Goal: Communication & Community: Answer question/provide support

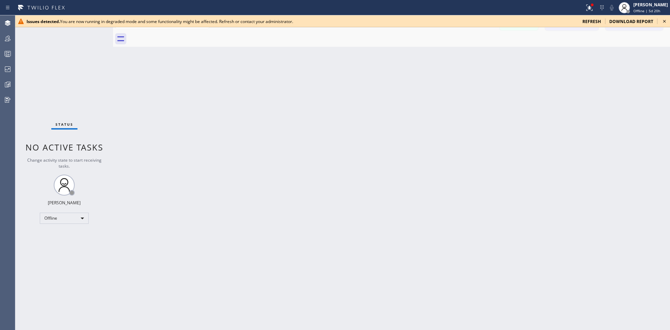
click at [665, 20] on icon at bounding box center [664, 21] width 8 height 8
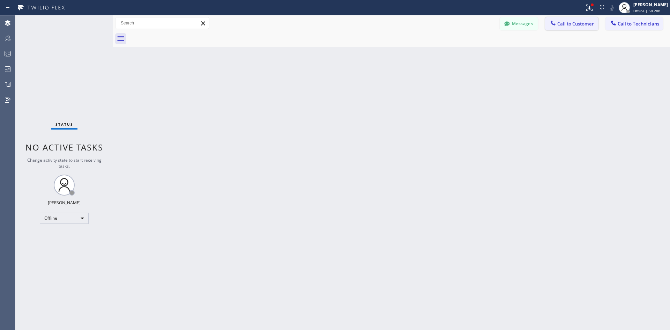
click at [573, 26] on span "Call to Customer" at bounding box center [575, 24] width 37 height 6
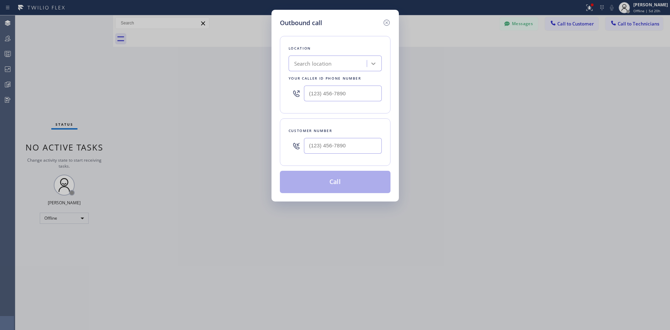
click at [374, 64] on icon at bounding box center [373, 63] width 4 height 2
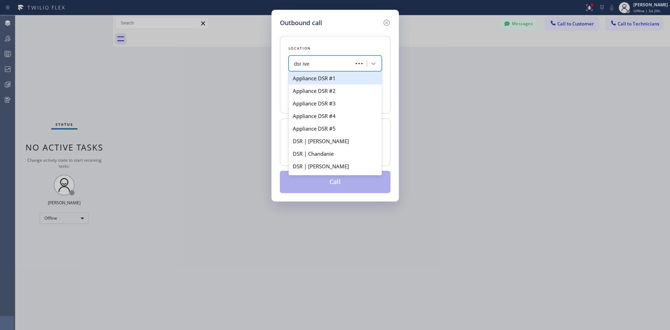
type input "dsr iver"
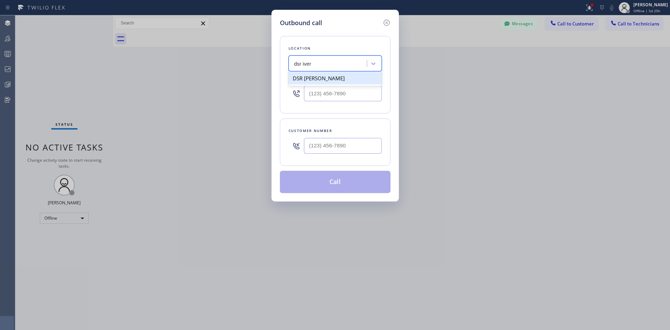
click at [342, 80] on div "DSR [PERSON_NAME]" at bounding box center [334, 78] width 93 height 13
type input "[PHONE_NUMBER]"
click at [389, 23] on icon at bounding box center [386, 22] width 8 height 8
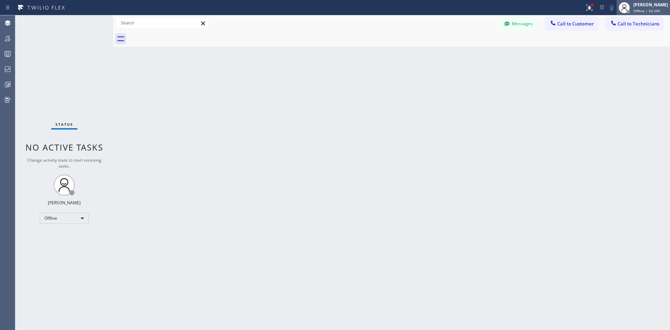
click at [633, 10] on span "Offline | 5d 20h" at bounding box center [646, 10] width 27 height 5
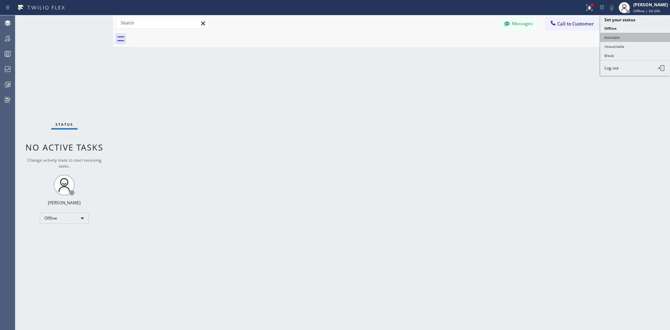
click at [612, 35] on button "Available" at bounding box center [635, 37] width 70 height 9
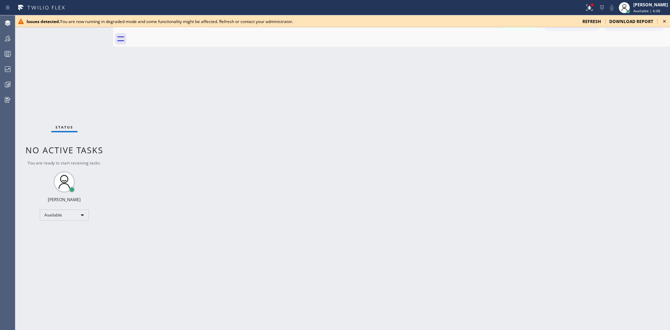
click at [668, 20] on icon at bounding box center [664, 21] width 8 height 8
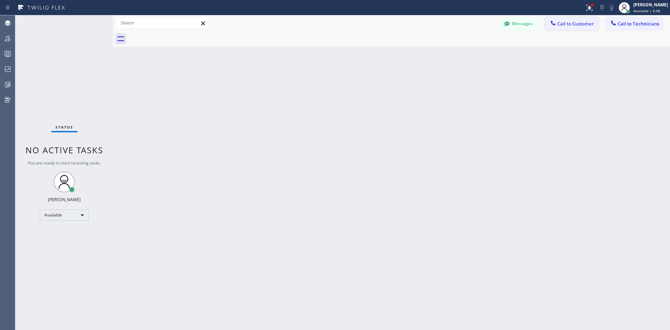
click at [574, 21] on span "Call to Customer" at bounding box center [575, 24] width 37 height 6
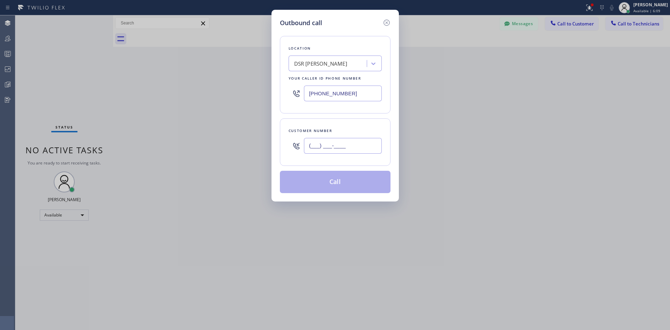
click at [348, 151] on input "(___) ___-____" at bounding box center [343, 146] width 78 height 16
paste input "419) 450-0022"
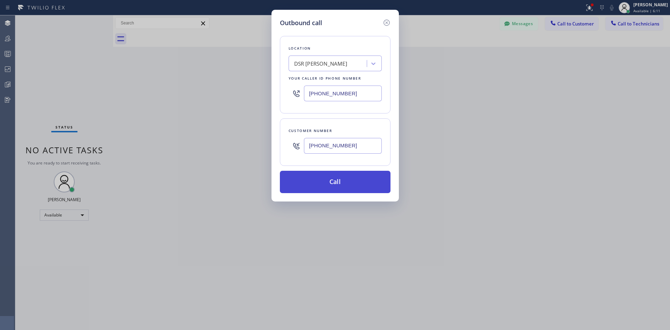
click at [355, 185] on button "Call" at bounding box center [335, 182] width 111 height 22
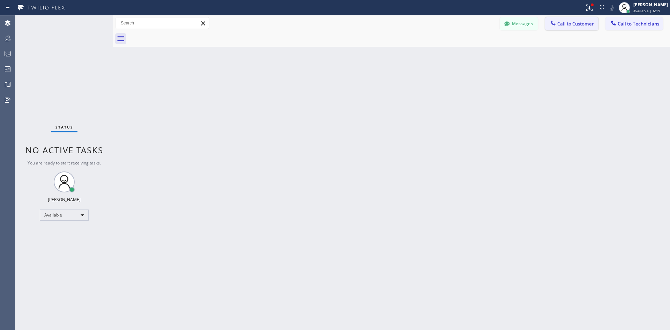
click at [568, 22] on span "Call to Customer" at bounding box center [575, 24] width 37 height 6
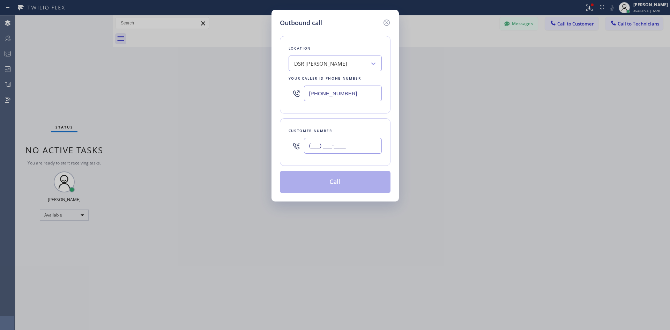
click at [333, 143] on input "(___) ___-____" at bounding box center [343, 146] width 78 height 16
paste input "419) 450-0022"
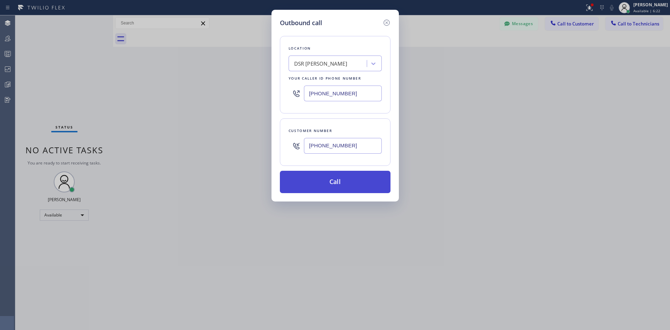
click at [339, 177] on button "Call" at bounding box center [335, 182] width 111 height 22
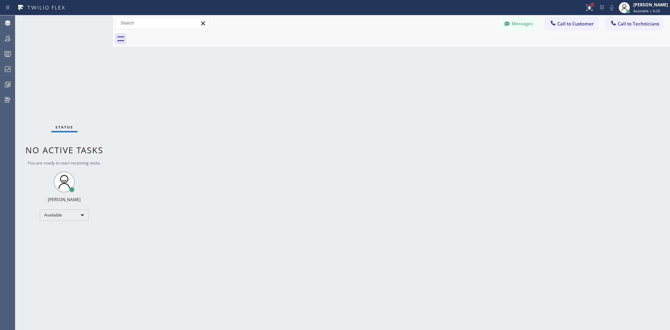
click at [590, 6] on div at bounding box center [592, 5] width 4 height 4
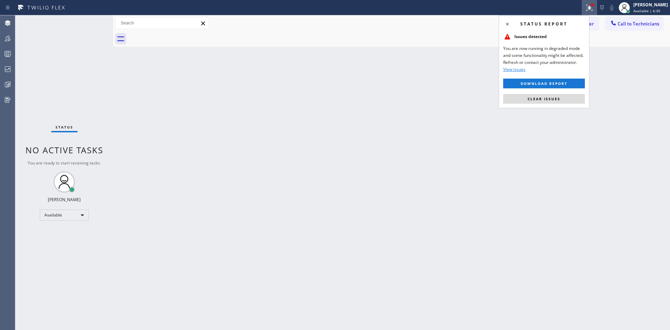
click at [518, 70] on span "View issues" at bounding box center [514, 69] width 22 height 6
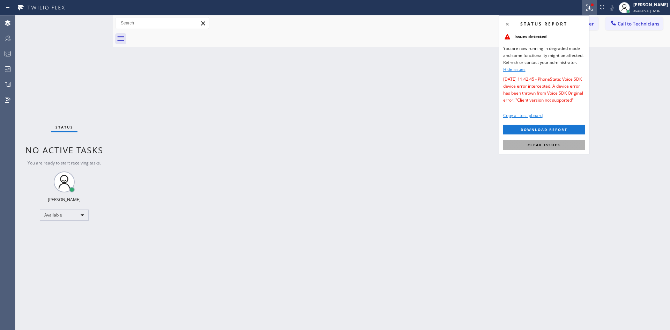
click at [567, 147] on button "Clear issues" at bounding box center [544, 145] width 82 height 10
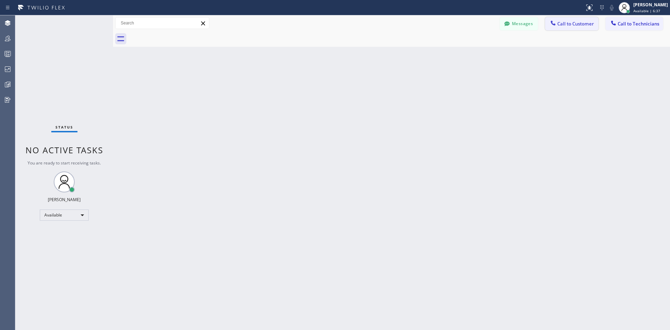
click at [570, 26] on span "Call to Customer" at bounding box center [575, 24] width 37 height 6
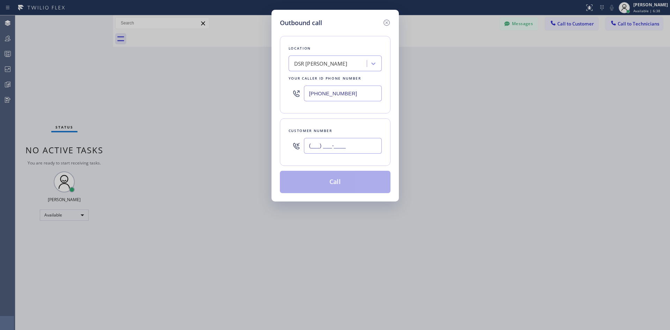
click at [364, 138] on input "(___) ___-____" at bounding box center [343, 146] width 78 height 16
paste input "419) 450-0022"
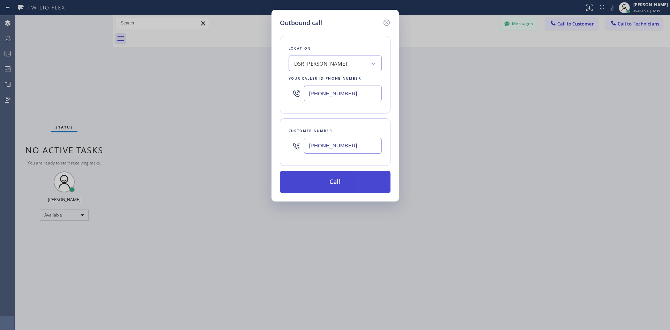
type input "[PHONE_NUMBER]"
click at [358, 177] on button "Call" at bounding box center [335, 182] width 111 height 22
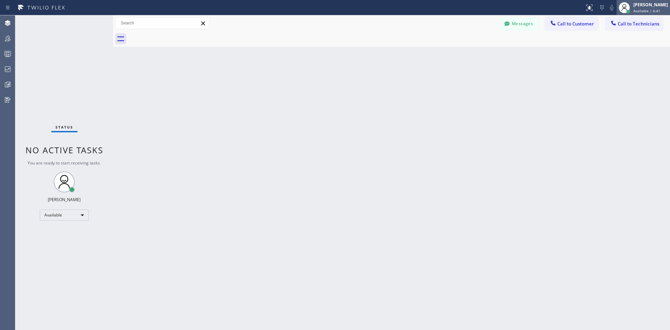
click at [645, 4] on div "[PERSON_NAME]" at bounding box center [650, 5] width 35 height 6
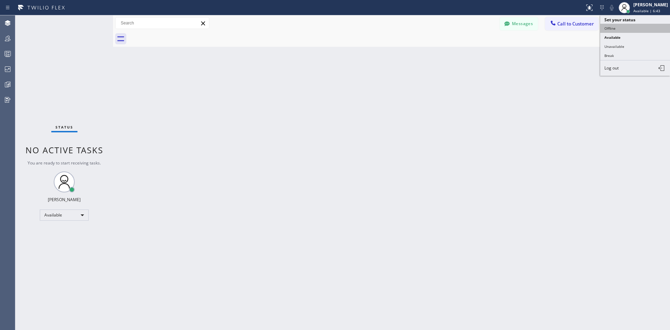
click at [620, 29] on button "Offline" at bounding box center [635, 28] width 70 height 9
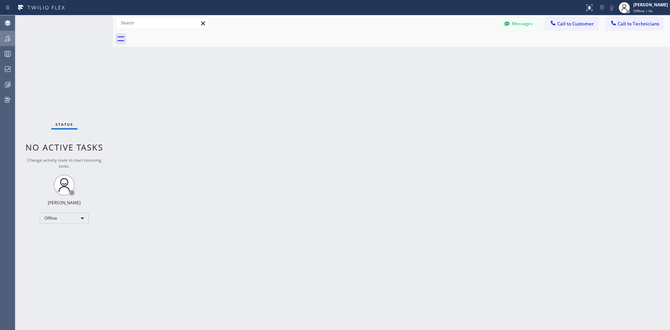
click at [3, 33] on div at bounding box center [7, 38] width 15 height 14
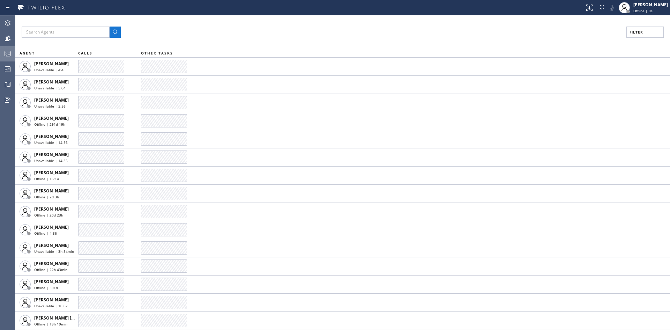
click at [10, 49] on div at bounding box center [7, 54] width 15 height 14
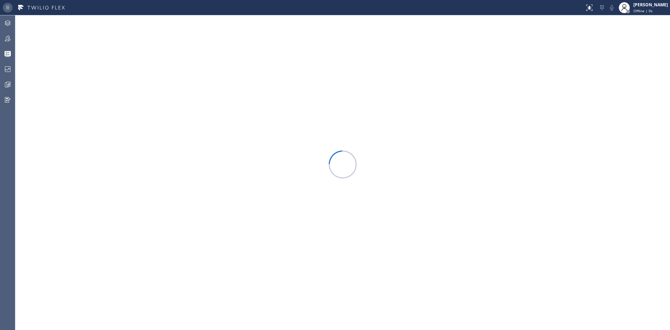
click at [12, 7] on div at bounding box center [9, 7] width 13 height 11
click at [10, 7] on icon at bounding box center [7, 7] width 8 height 8
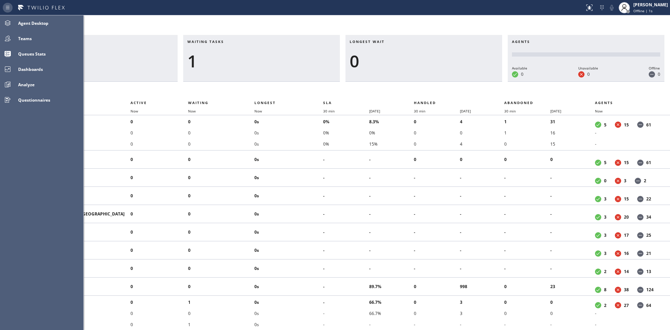
click at [10, 8] on icon at bounding box center [7, 7] width 8 height 8
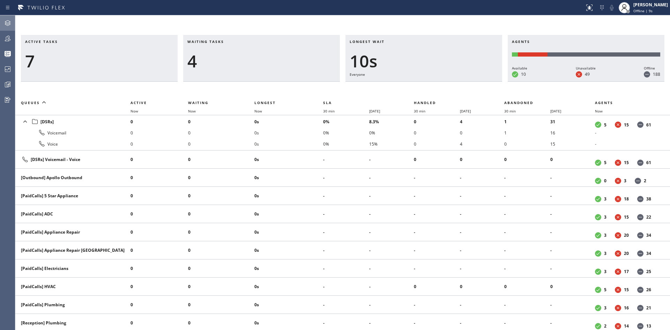
click at [10, 22] on icon at bounding box center [8, 23] width 6 height 6
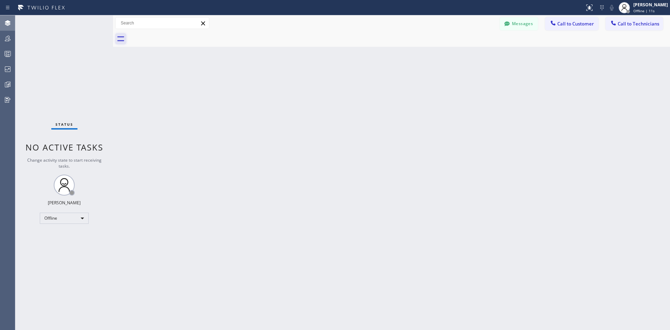
click at [119, 36] on icon at bounding box center [120, 38] width 11 height 11
click at [625, 10] on div at bounding box center [627, 11] width 5 height 5
click at [614, 34] on button "Available" at bounding box center [635, 37] width 70 height 9
click at [589, 29] on button "Call to Customer" at bounding box center [571, 23] width 53 height 13
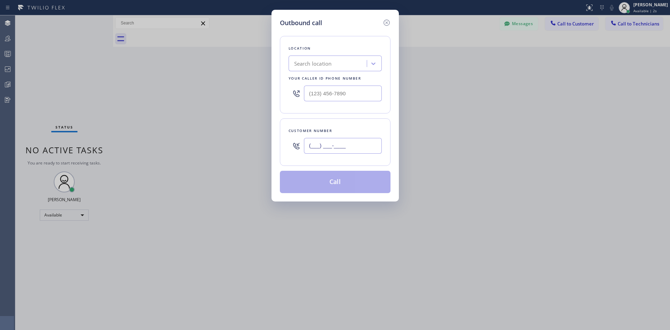
click at [357, 144] on input "(___) ___-____" at bounding box center [343, 146] width 78 height 16
paste input "419) 450-0022"
type input "[PHONE_NUMBER]"
click at [344, 66] on div "Search location" at bounding box center [329, 64] width 76 height 12
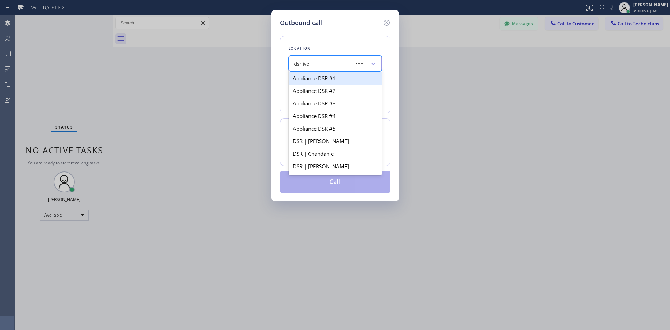
type input "dsr iver"
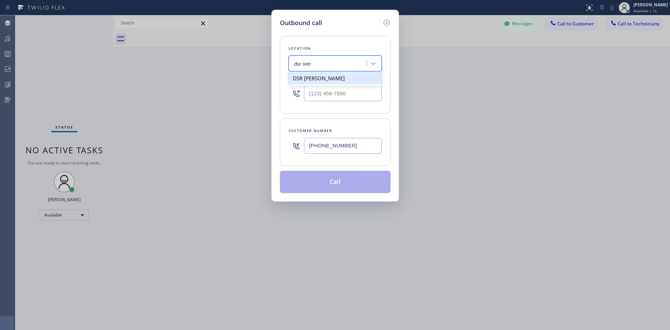
click at [337, 83] on div "DSR [PERSON_NAME]" at bounding box center [334, 78] width 93 height 13
type input "[PHONE_NUMBER]"
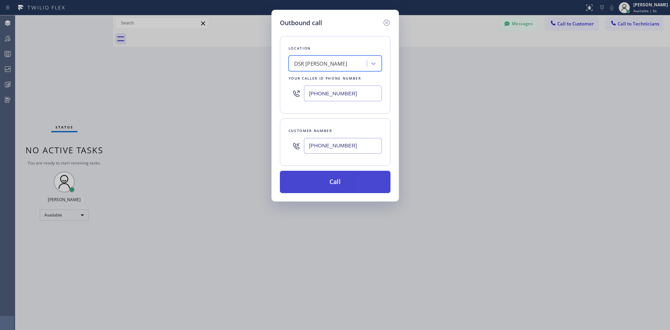
click at [347, 180] on button "Call" at bounding box center [335, 182] width 111 height 22
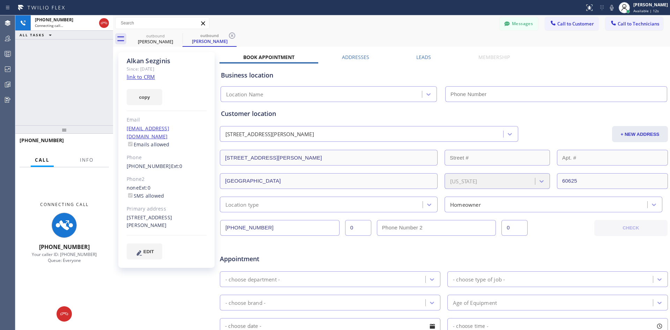
type input "[PHONE_NUMBER]"
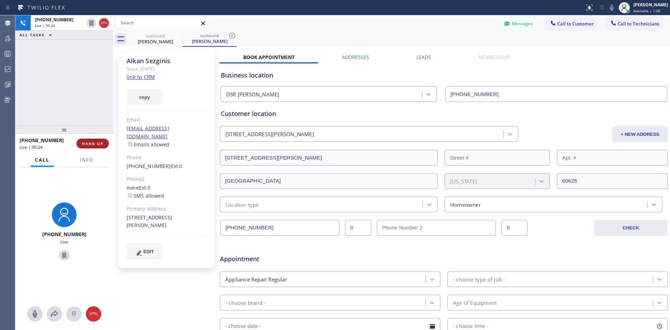
click at [97, 139] on button "HANG UP" at bounding box center [92, 143] width 32 height 10
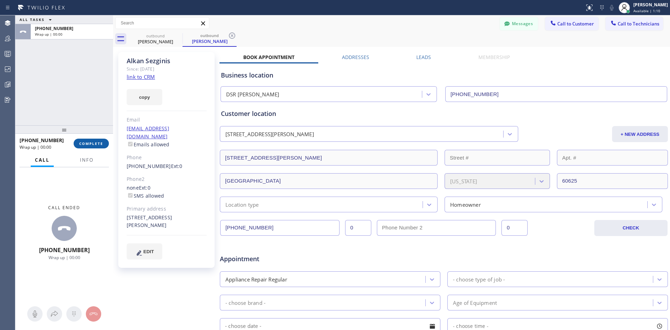
click at [95, 143] on span "COMPLETE" at bounding box center [91, 143] width 24 height 5
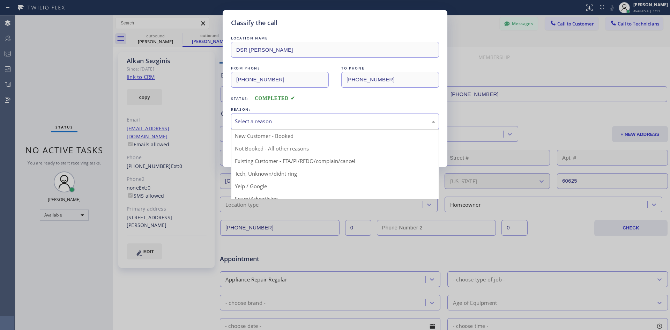
click at [306, 122] on div "Select a reason" at bounding box center [335, 121] width 200 height 8
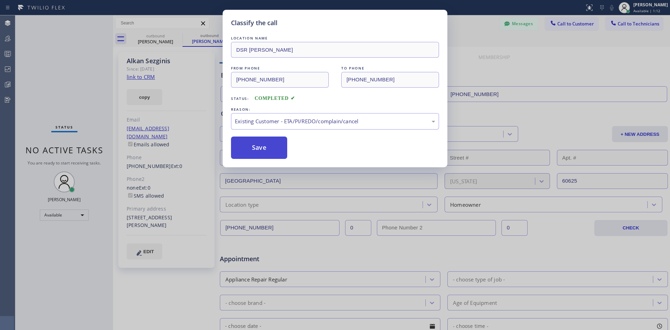
click at [257, 148] on button "Save" at bounding box center [259, 147] width 56 height 22
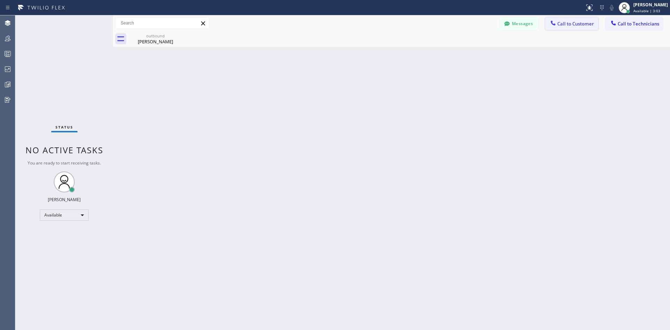
click at [575, 24] on span "Call to Customer" at bounding box center [575, 24] width 37 height 6
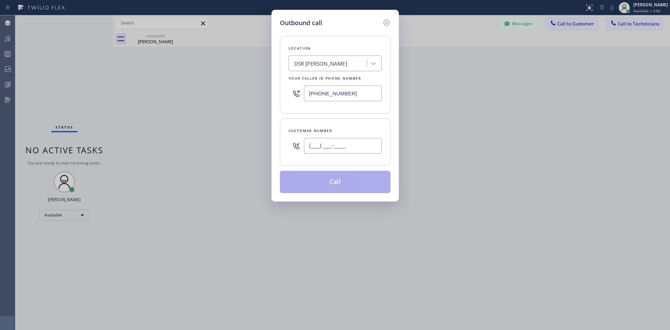
click at [349, 142] on input "(___) ___-____" at bounding box center [343, 146] width 78 height 16
paste input "781) 367-6379"
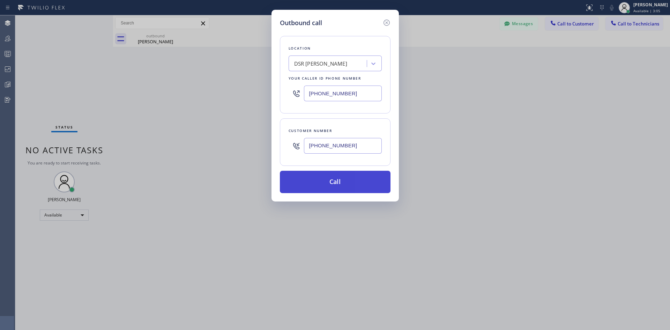
type input "(781) 367-6379"
click at [350, 177] on button "Call" at bounding box center [335, 182] width 111 height 22
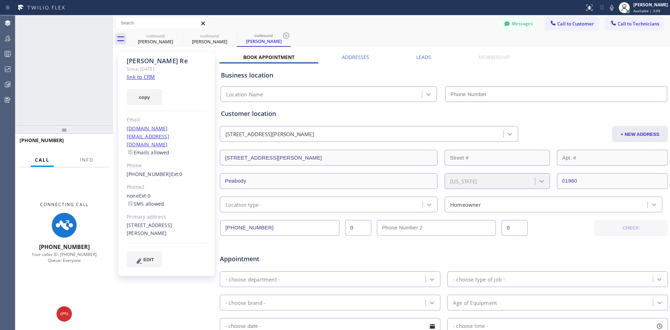
type input "[PHONE_NUMBER]"
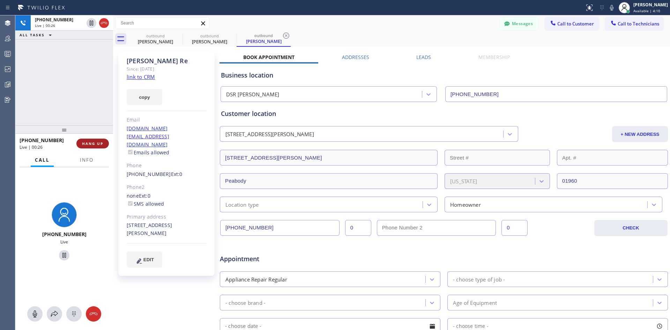
click at [102, 141] on button "HANG UP" at bounding box center [92, 143] width 32 height 10
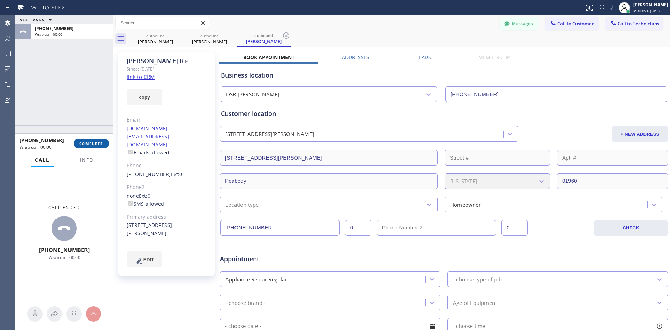
click at [92, 143] on span "COMPLETE" at bounding box center [91, 143] width 24 height 5
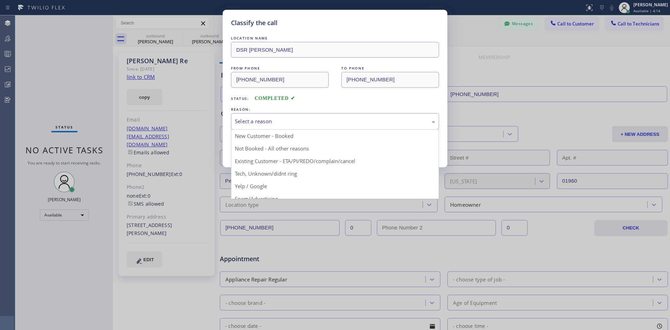
click at [298, 125] on div "Select a reason" at bounding box center [335, 121] width 200 height 8
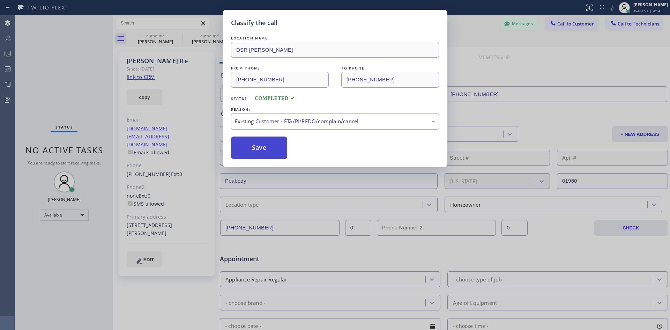
click at [259, 145] on button "Save" at bounding box center [259, 147] width 56 height 22
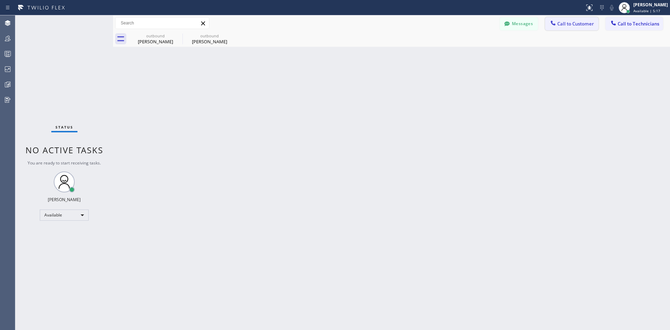
click at [563, 25] on span "Call to Customer" at bounding box center [575, 24] width 37 height 6
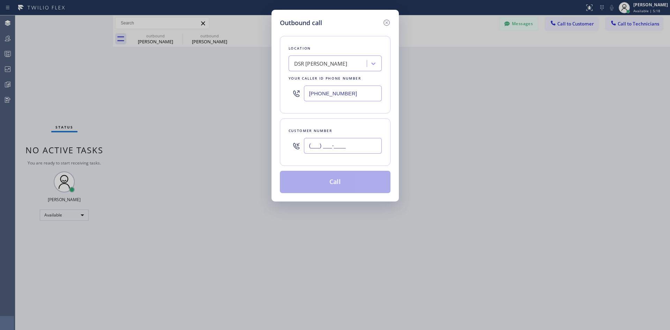
click at [366, 142] on input "(___) ___-____" at bounding box center [343, 146] width 78 height 16
paste input "773) 814-5455"
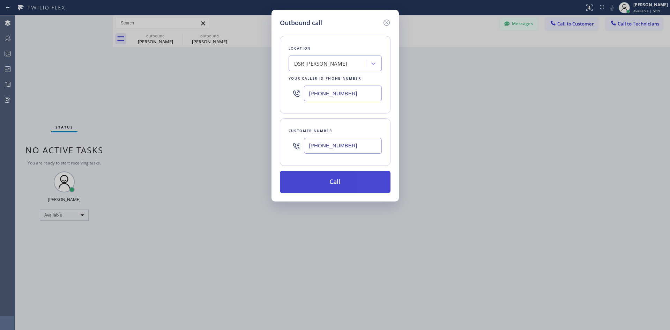
type input "(773) 814-5455"
click at [348, 182] on button "Call" at bounding box center [335, 182] width 111 height 22
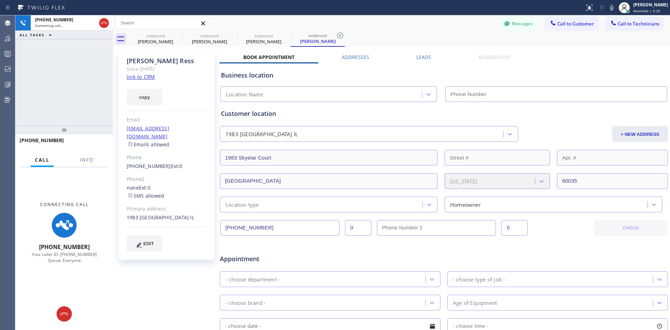
type input "[PHONE_NUMBER]"
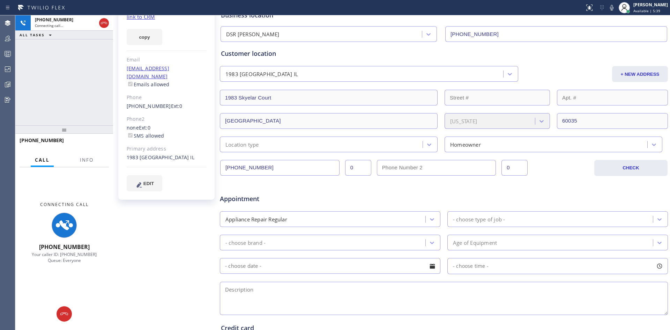
scroll to position [70, 0]
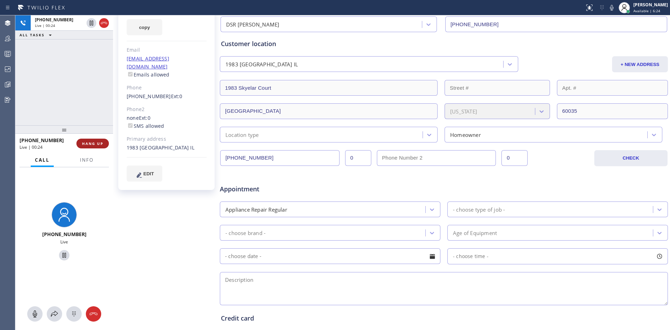
click at [86, 142] on span "HANG UP" at bounding box center [92, 143] width 21 height 5
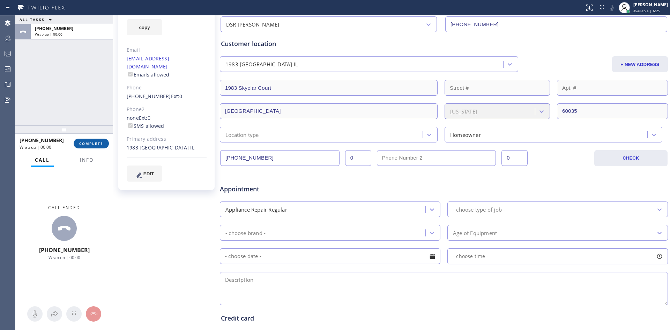
click at [95, 145] on span "COMPLETE" at bounding box center [91, 143] width 24 height 5
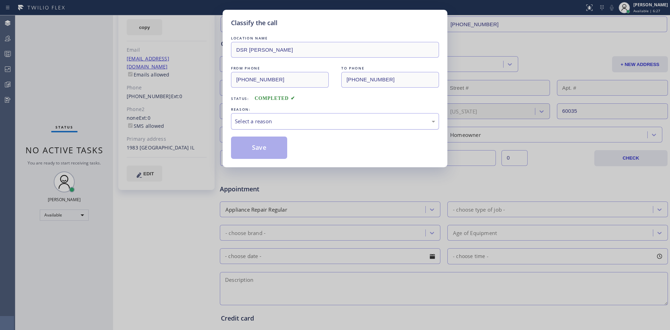
click at [305, 119] on div "Select a reason" at bounding box center [335, 121] width 200 height 8
click at [255, 150] on button "Save" at bounding box center [259, 147] width 56 height 22
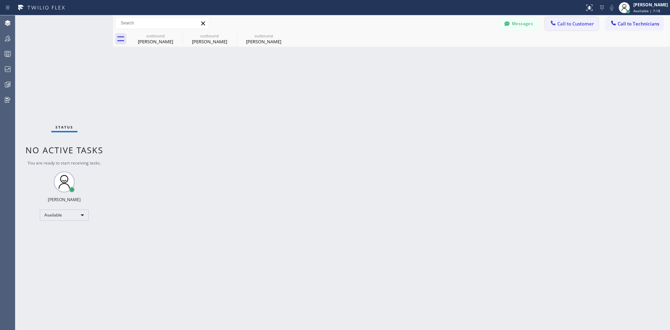
click at [573, 25] on span "Call to Customer" at bounding box center [575, 24] width 37 height 6
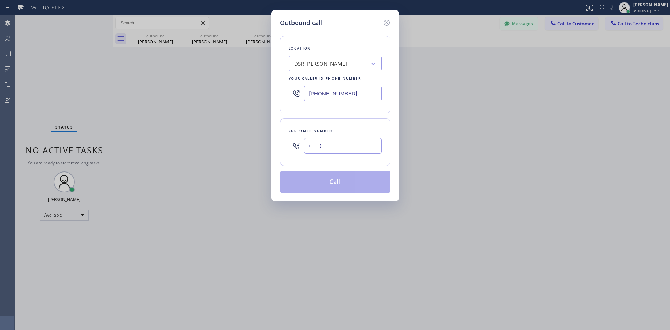
click at [333, 148] on input "(___) ___-____" at bounding box center [343, 146] width 78 height 16
paste input "312) 593-3734"
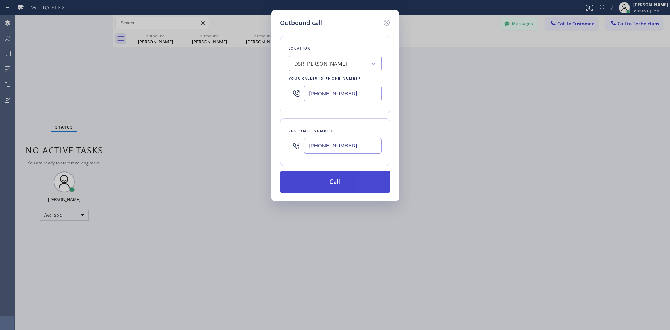
type input "(312) 593-3734"
click at [351, 186] on button "Call" at bounding box center [335, 182] width 111 height 22
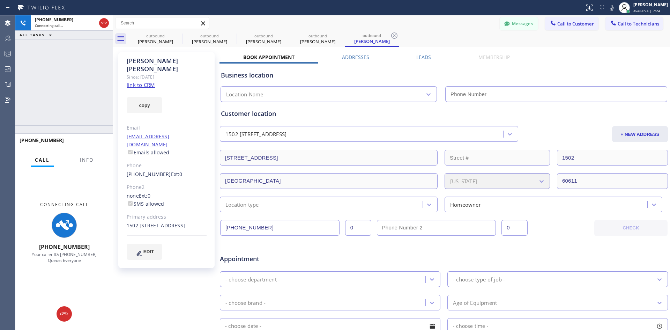
type input "[PHONE_NUMBER]"
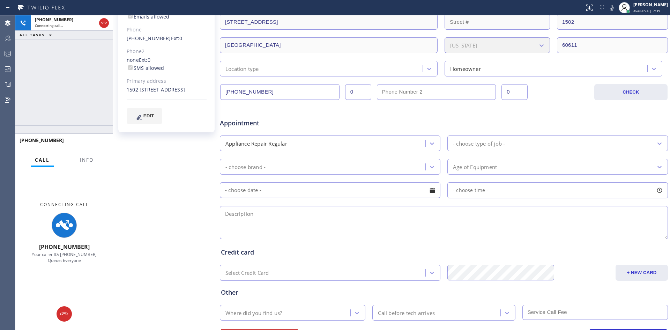
scroll to position [173, 0]
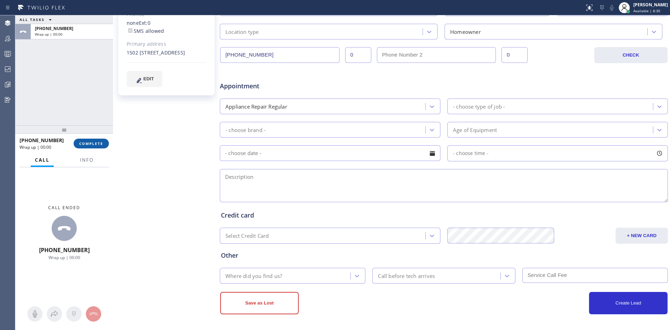
click at [104, 143] on button "COMPLETE" at bounding box center [91, 143] width 35 height 10
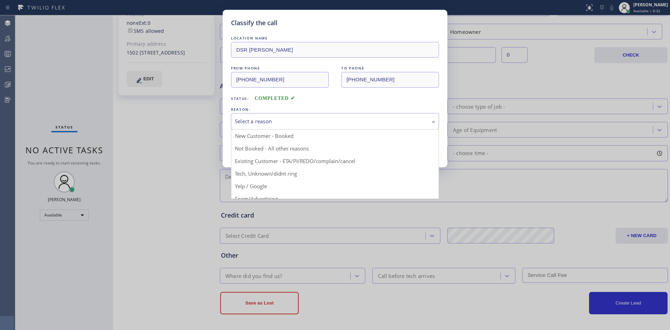
click at [357, 114] on div "Select a reason" at bounding box center [335, 121] width 208 height 16
drag, startPoint x: 328, startPoint y: 156, endPoint x: 282, endPoint y: 153, distance: 46.4
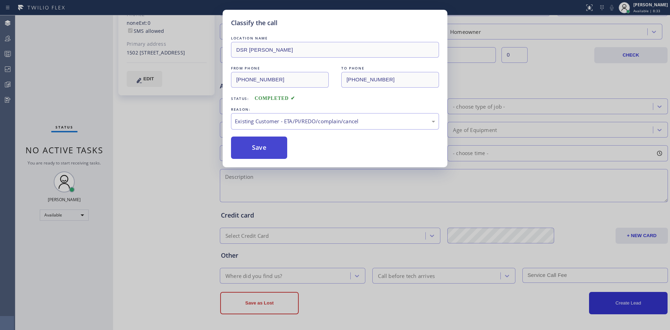
click at [266, 145] on button "Save" at bounding box center [259, 147] width 56 height 22
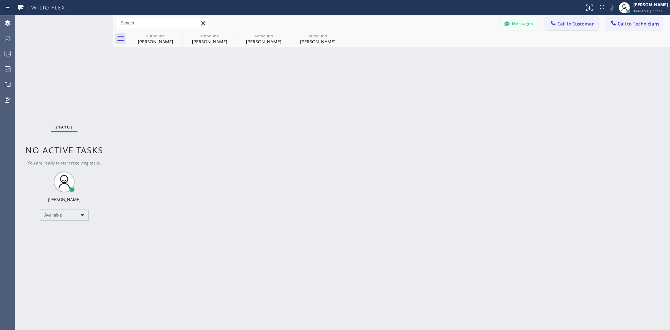
click at [565, 23] on span "Call to Customer" at bounding box center [575, 24] width 37 height 6
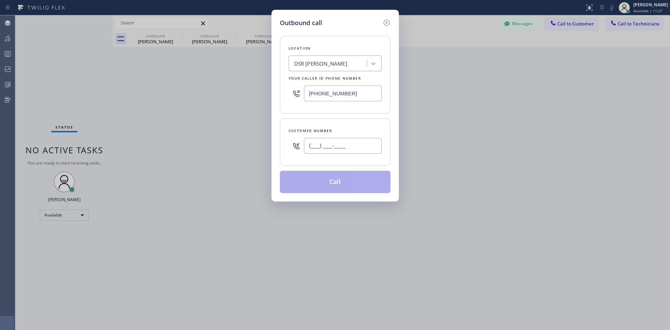
click at [327, 143] on input "(___) ___-____" at bounding box center [343, 146] width 78 height 16
paste input "312) 282-1292"
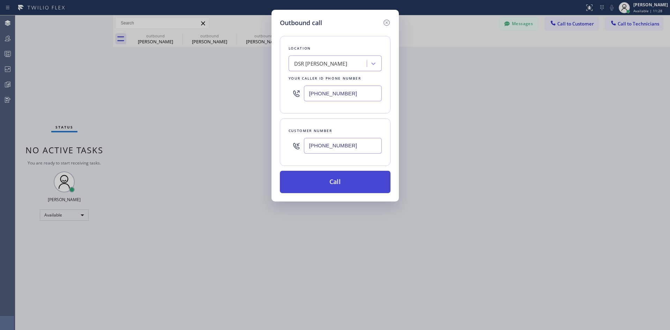
type input "(312) 282-1292"
click at [353, 178] on button "Call" at bounding box center [335, 182] width 111 height 22
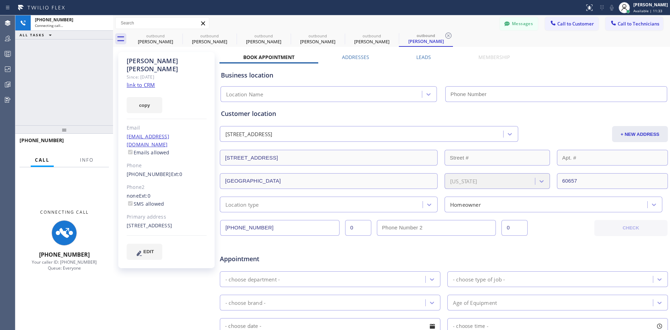
type input "[PHONE_NUMBER]"
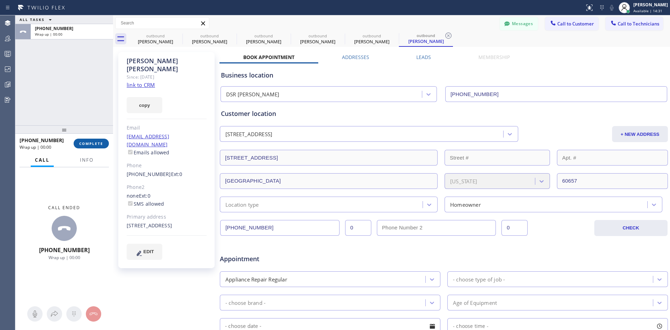
click at [97, 140] on button "COMPLETE" at bounding box center [91, 143] width 35 height 10
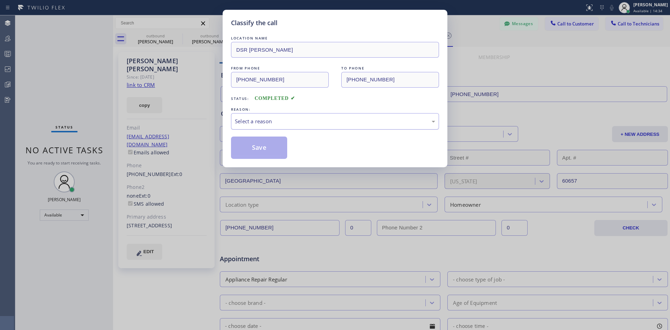
drag, startPoint x: 347, startPoint y: 121, endPoint x: 338, endPoint y: 126, distance: 10.0
click at [347, 122] on div "Select a reason" at bounding box center [335, 121] width 200 height 8
drag, startPoint x: 260, startPoint y: 147, endPoint x: 383, endPoint y: 117, distance: 127.2
click at [261, 147] on button "Save" at bounding box center [259, 147] width 56 height 22
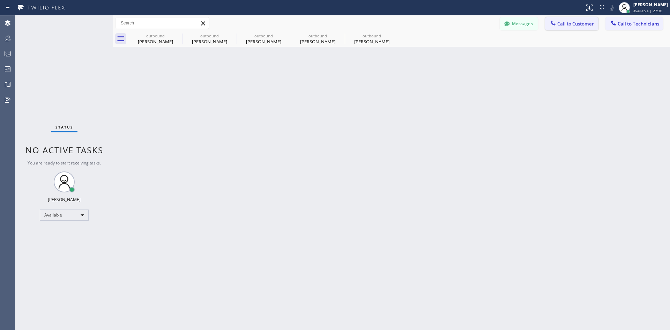
click at [577, 28] on button "Call to Customer" at bounding box center [571, 23] width 53 height 13
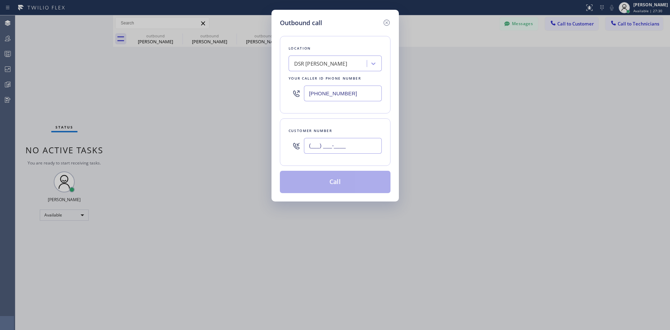
click at [358, 145] on input "(___) ___-____" at bounding box center [343, 146] width 78 height 16
paste input "847) 987-2746"
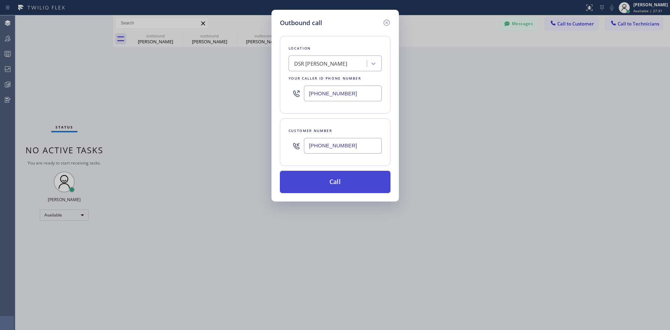
type input "(847) 987-2746"
click at [358, 184] on button "Call" at bounding box center [335, 182] width 111 height 22
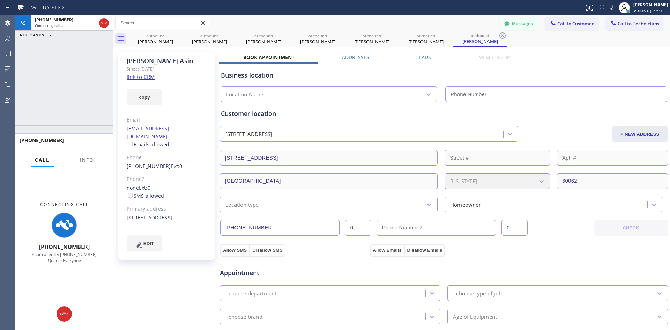
type input "[PHONE_NUMBER]"
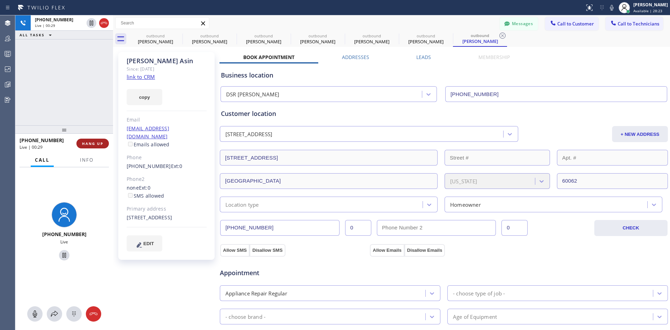
click at [83, 146] on button "HANG UP" at bounding box center [92, 143] width 32 height 10
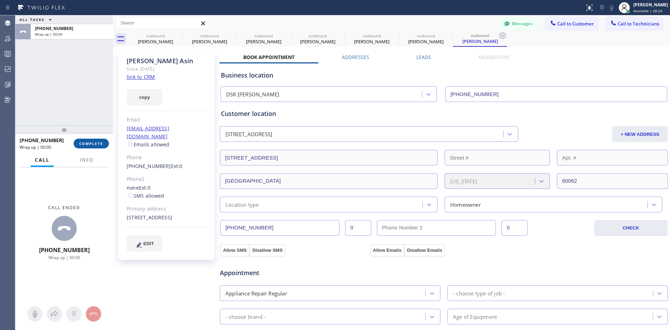
click at [94, 145] on span "COMPLETE" at bounding box center [91, 143] width 24 height 5
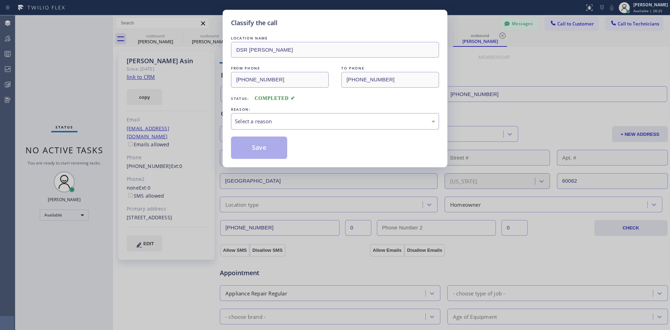
click at [334, 127] on div "Select a reason" at bounding box center [335, 121] width 208 height 16
click at [354, 106] on div "REASON:" at bounding box center [335, 109] width 208 height 7
click at [355, 118] on div "Select a reason" at bounding box center [335, 121] width 200 height 8
click at [263, 143] on button "Save" at bounding box center [259, 147] width 56 height 22
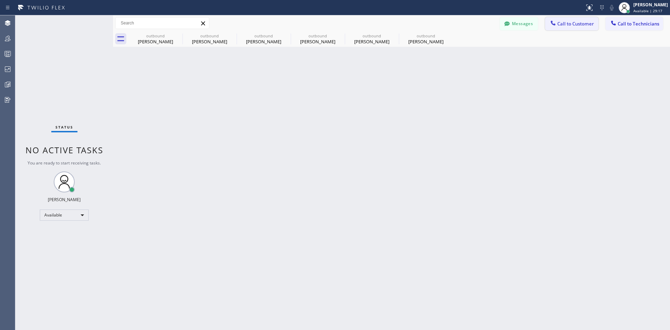
click at [562, 19] on button "Call to Customer" at bounding box center [571, 23] width 53 height 13
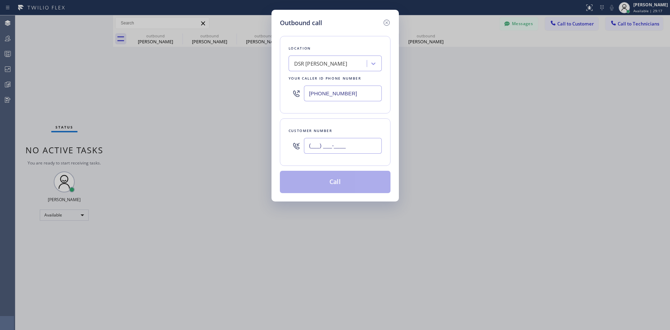
click at [341, 145] on input "(___) ___-____" at bounding box center [343, 146] width 78 height 16
paste input "815) 345-6117"
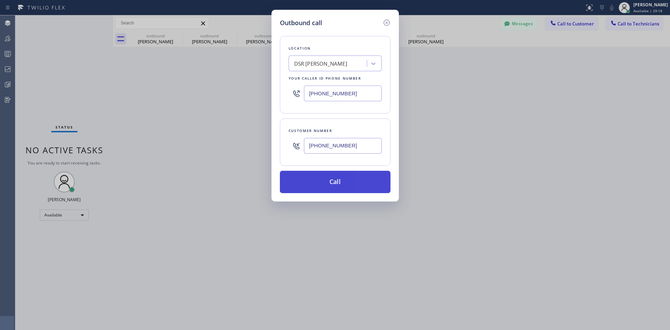
type input "(815) 345-6117"
click at [367, 185] on button "Call" at bounding box center [335, 182] width 111 height 22
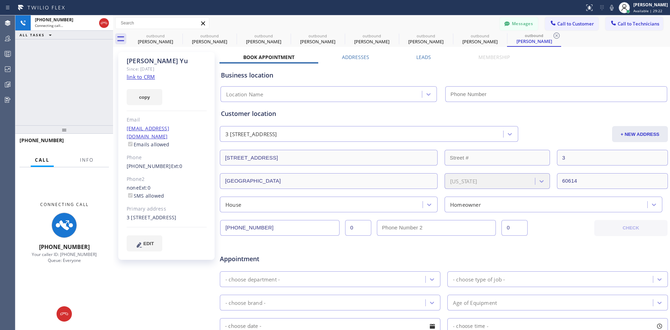
type input "[PHONE_NUMBER]"
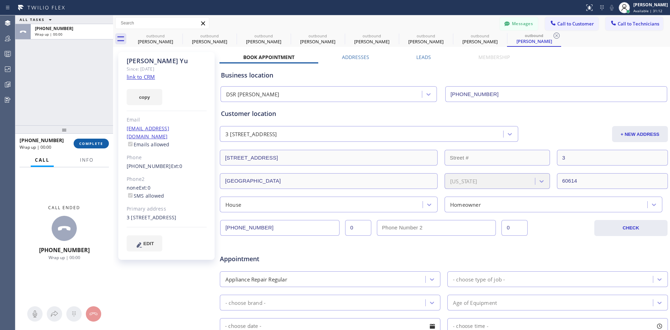
click at [101, 145] on span "COMPLETE" at bounding box center [91, 143] width 24 height 5
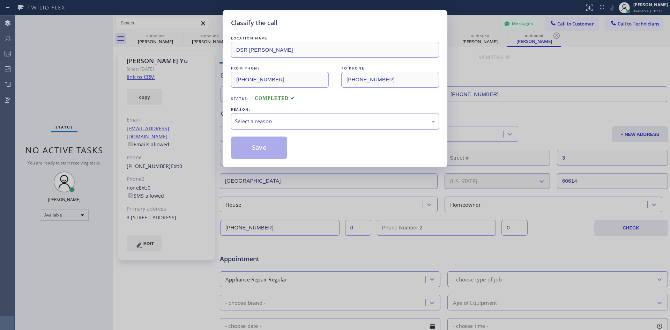
click at [322, 126] on div "Select a reason" at bounding box center [335, 121] width 208 height 16
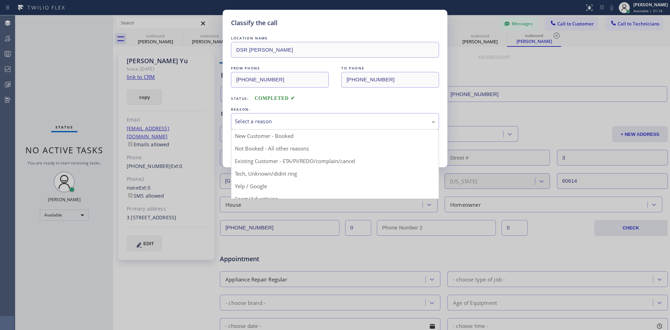
drag, startPoint x: 295, startPoint y: 155, endPoint x: 301, endPoint y: 155, distance: 5.2
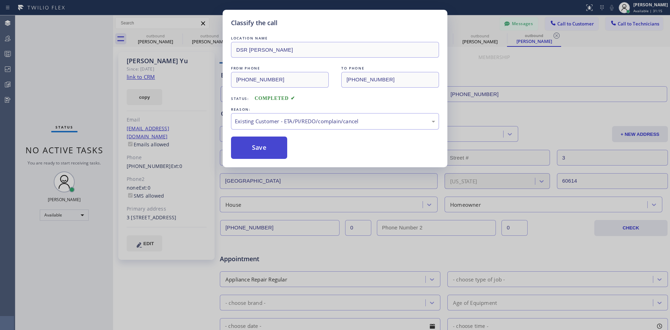
click at [271, 148] on button "Save" at bounding box center [259, 147] width 56 height 22
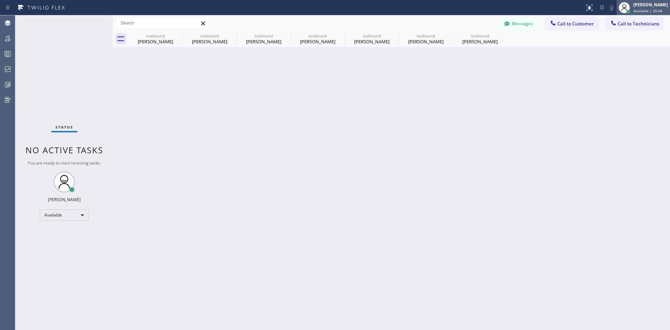
click at [633, 7] on div "[PERSON_NAME]" at bounding box center [650, 5] width 35 height 6
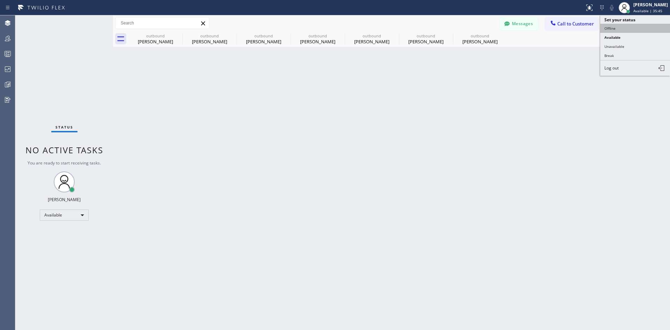
click at [622, 29] on button "Offline" at bounding box center [635, 28] width 70 height 9
